Goal: Check status: Check status

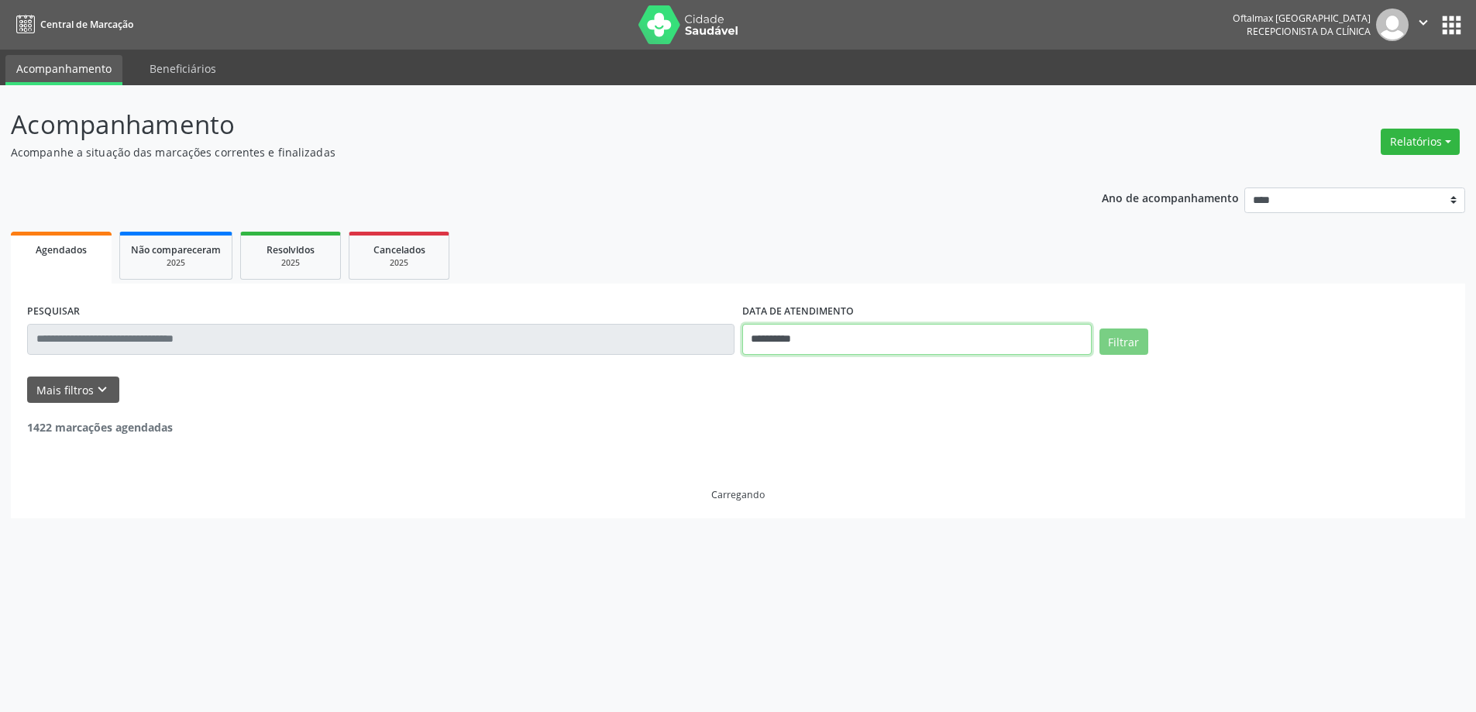
click at [913, 347] on input "**********" at bounding box center [916, 339] width 349 height 31
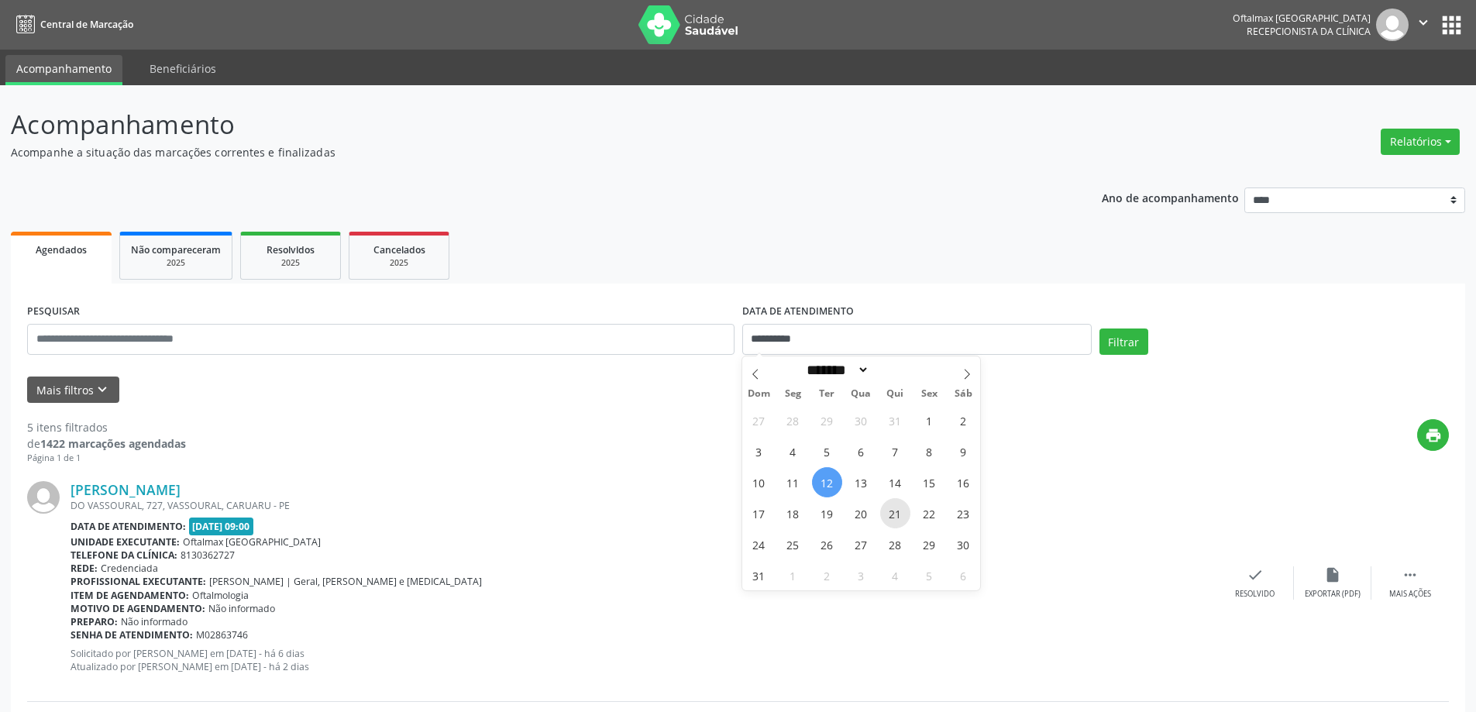
click at [893, 514] on span "21" at bounding box center [895, 513] width 30 height 30
type input "**********"
click at [894, 514] on span "21" at bounding box center [895, 513] width 30 height 30
click at [75, 389] on button "Mais filtros keyboard_arrow_down" at bounding box center [73, 390] width 92 height 27
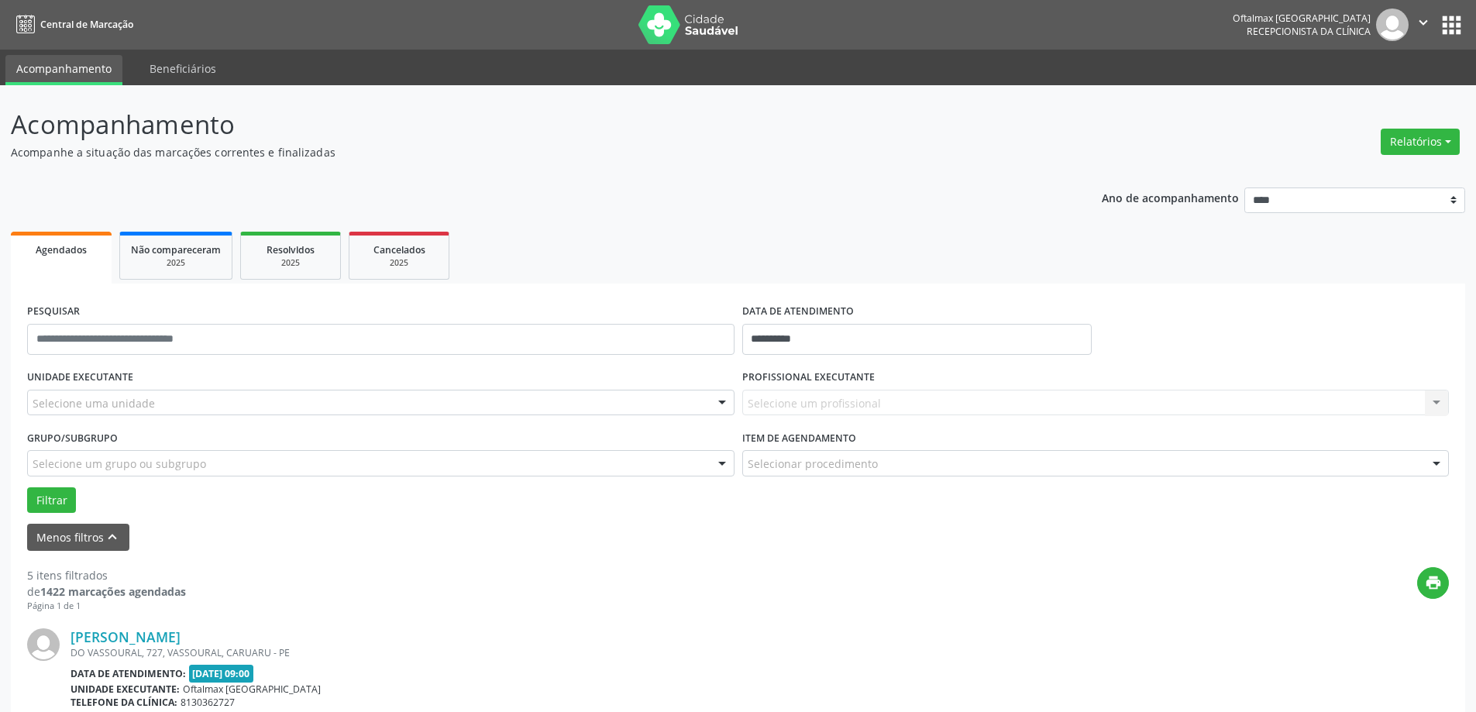
click at [476, 409] on div "Selecione uma unidade" at bounding box center [380, 403] width 707 height 26
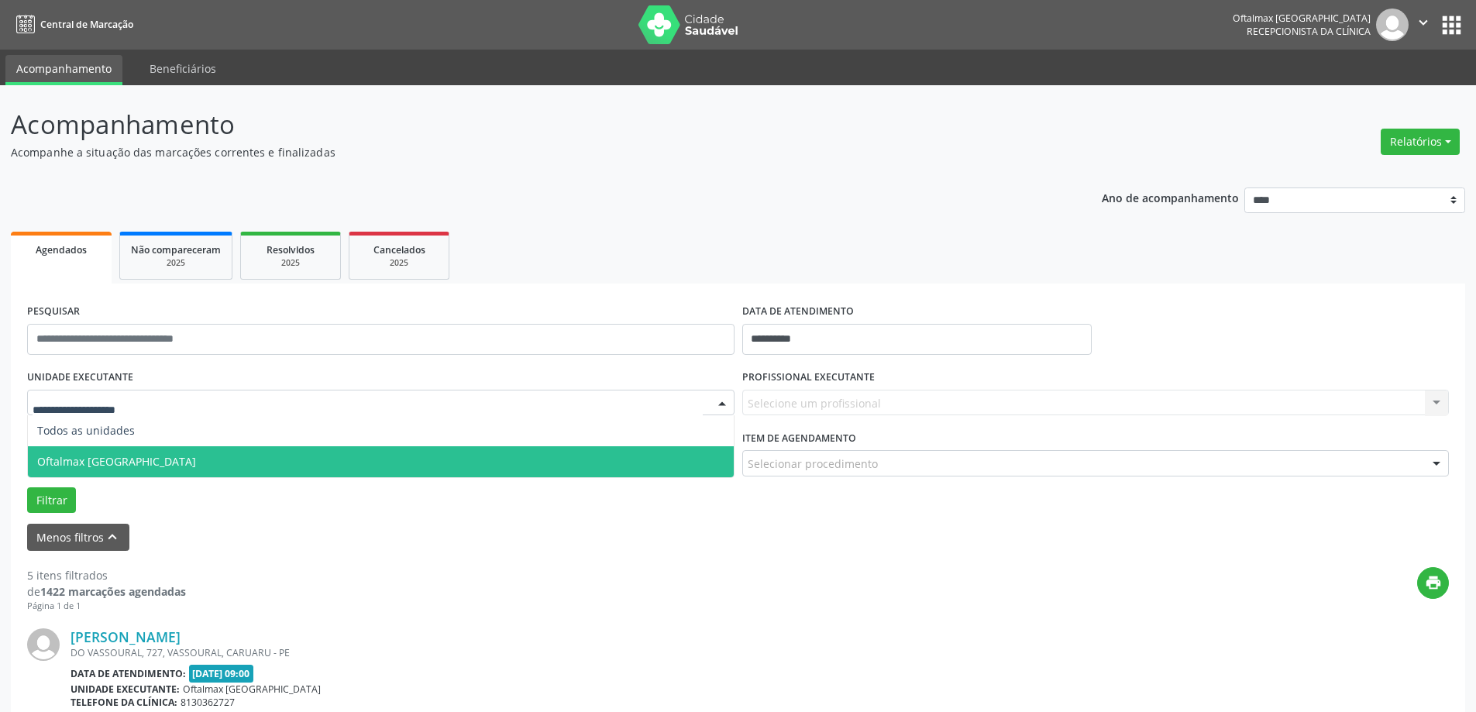
click at [467, 453] on span "Oftalmax [GEOGRAPHIC_DATA]" at bounding box center [381, 461] width 706 height 31
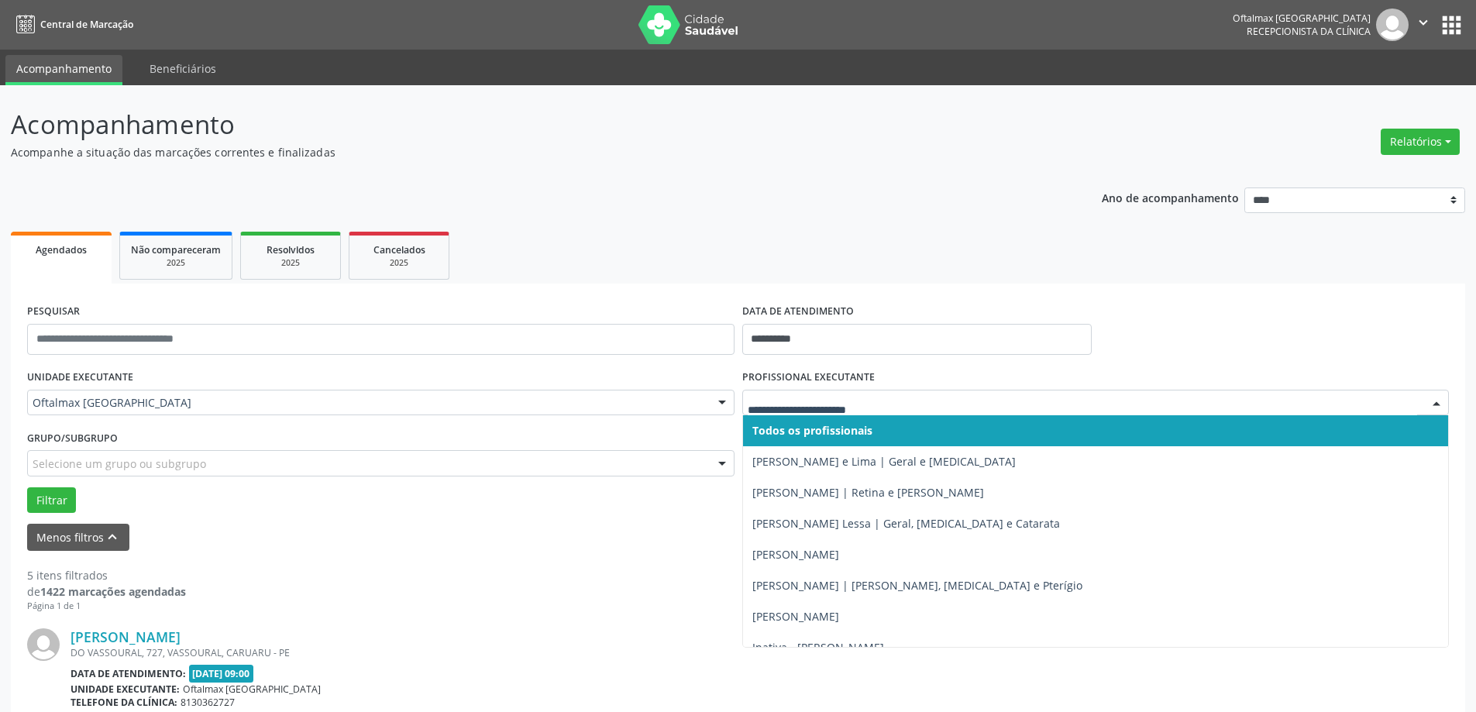
click at [842, 400] on input "text" at bounding box center [1083, 410] width 670 height 31
click at [855, 434] on span "Todos os profissionais" at bounding box center [812, 430] width 120 height 15
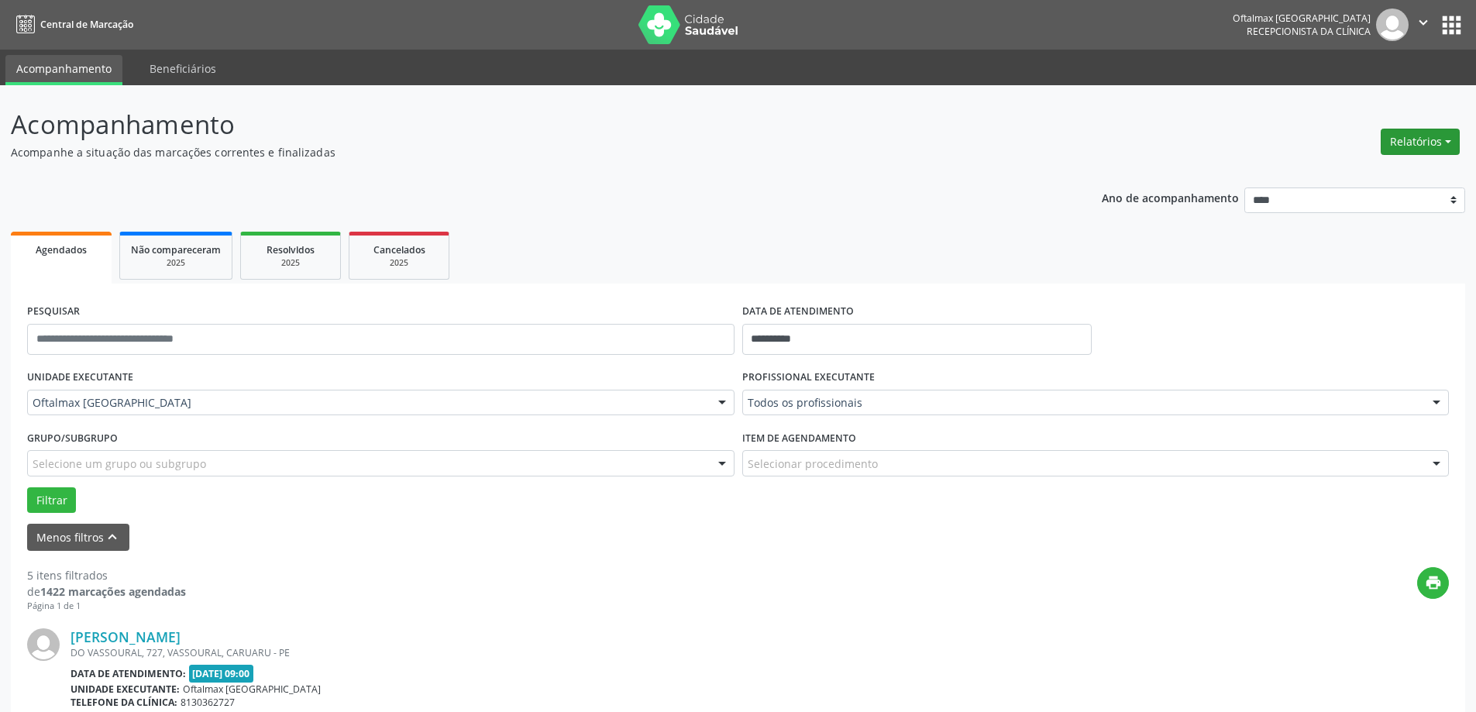
click at [1442, 144] on button "Relatórios" at bounding box center [1420, 142] width 79 height 26
drag, startPoint x: 1316, startPoint y: 332, endPoint x: 1326, endPoint y: 335, distance: 9.8
click at [1317, 332] on div "**********" at bounding box center [738, 333] width 1430 height 66
click at [57, 505] on button "Filtrar" at bounding box center [51, 500] width 49 height 26
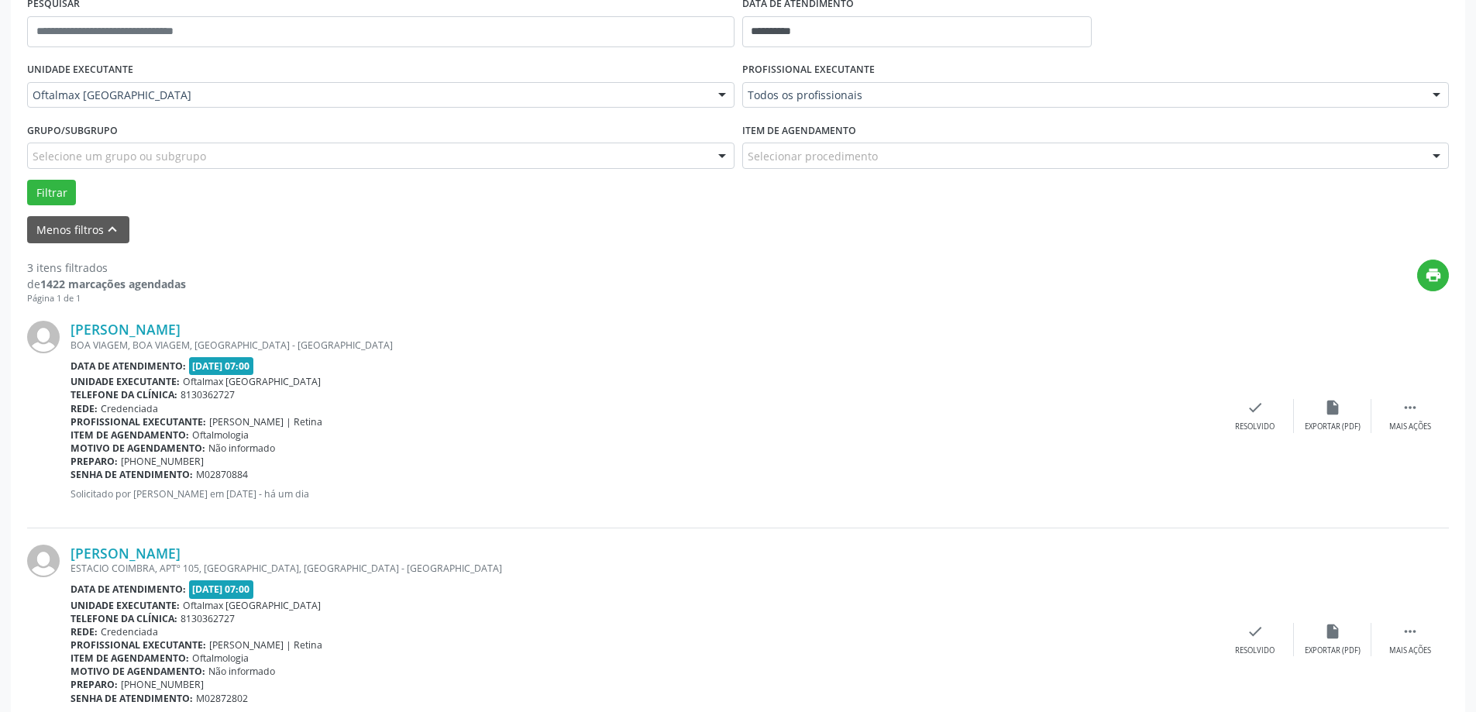
scroll to position [387, 0]
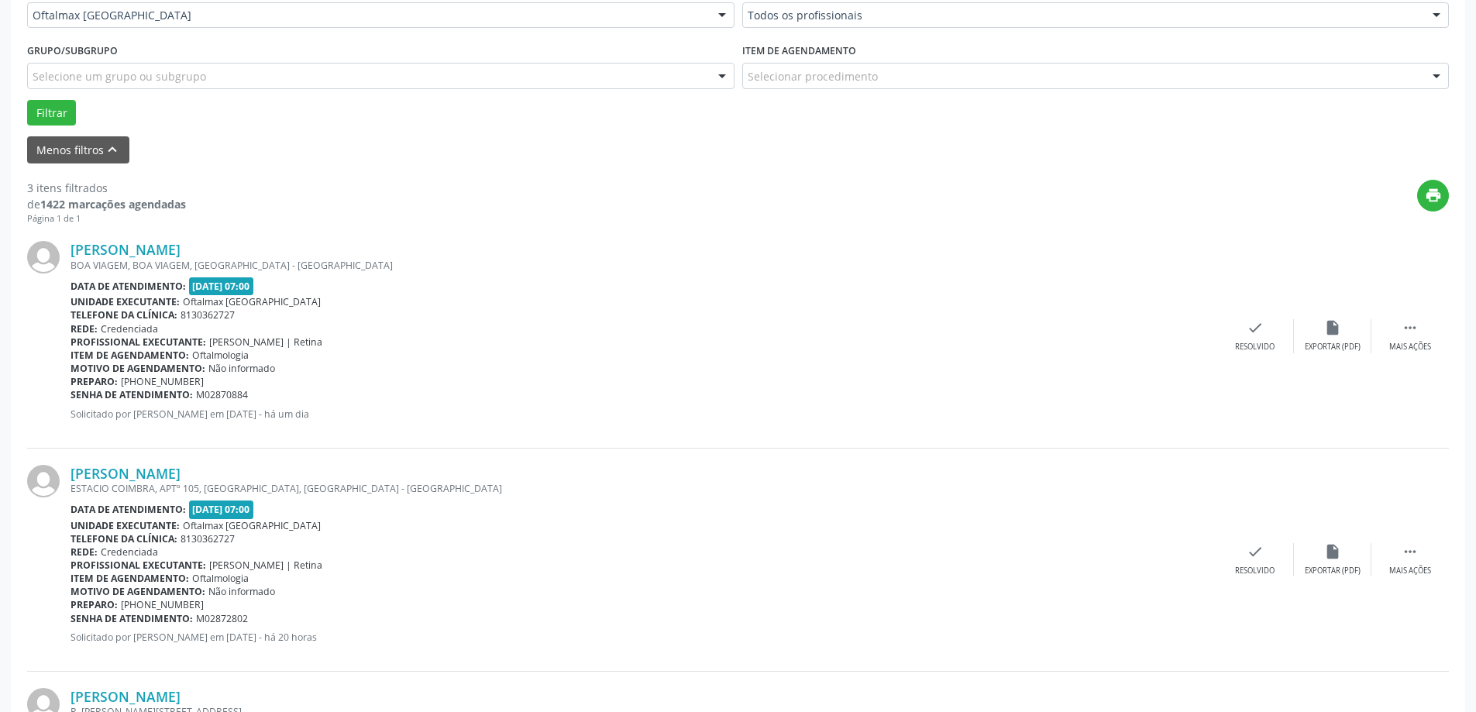
drag, startPoint x: 196, startPoint y: 619, endPoint x: 265, endPoint y: 612, distance: 69.3
click at [265, 612] on div "Senha de atendimento: M02872802" at bounding box center [644, 618] width 1146 height 13
copy span "M02872802"
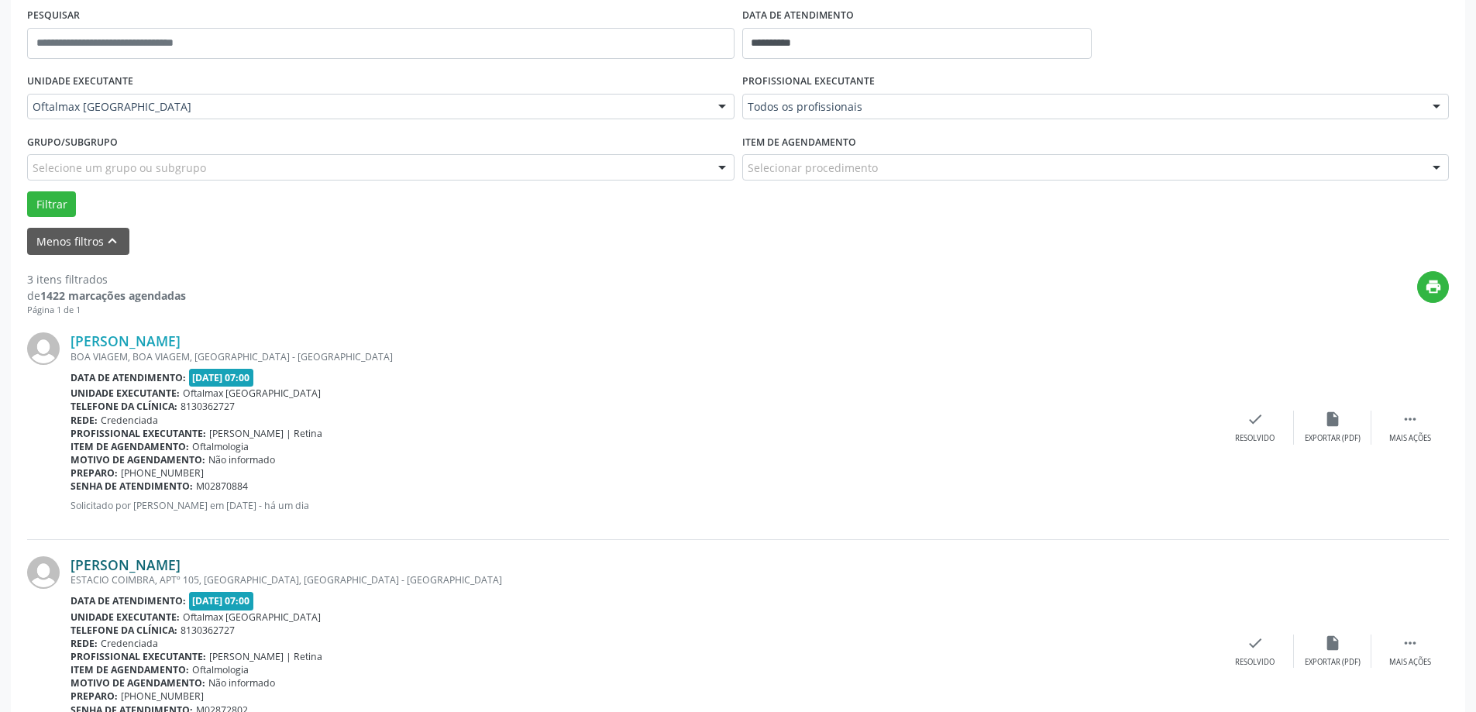
scroll to position [287, 0]
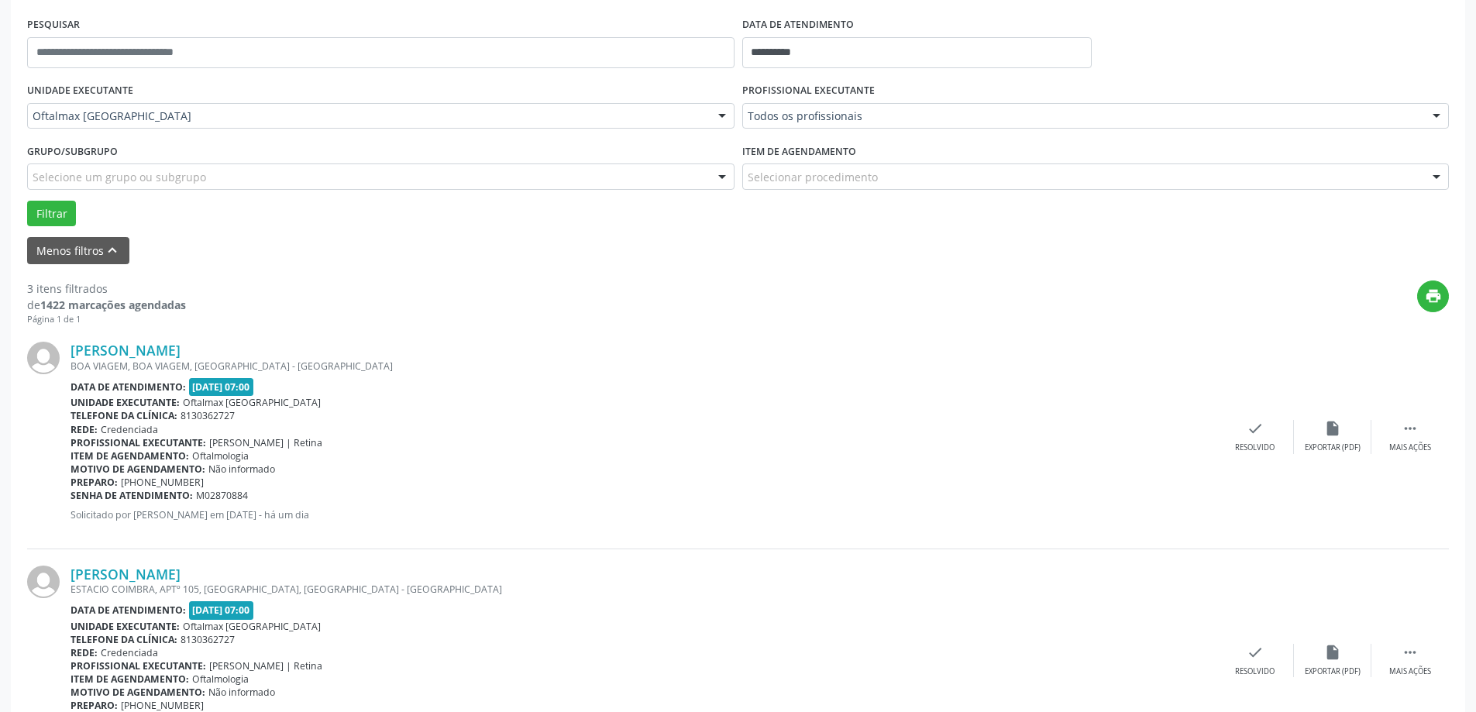
drag, startPoint x: 81, startPoint y: 515, endPoint x: 449, endPoint y: 521, distance: 368.1
click at [425, 521] on p "Solicitado por [PERSON_NAME] em [DATE] - há um dia" at bounding box center [644, 514] width 1146 height 13
click at [450, 521] on p "Solicitado por [PERSON_NAME] em [DATE] - há um dia" at bounding box center [644, 514] width 1146 height 13
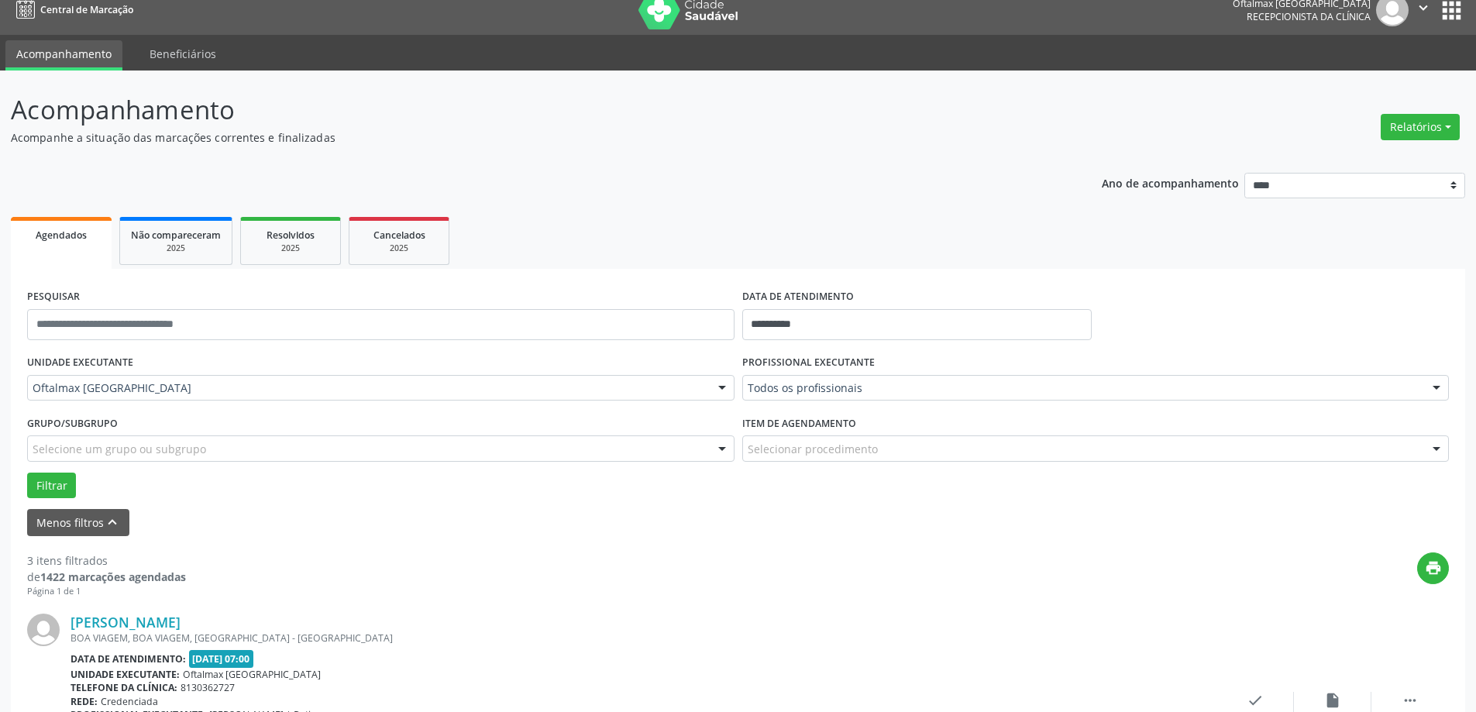
scroll to position [0, 0]
